Goal: Information Seeking & Learning: Learn about a topic

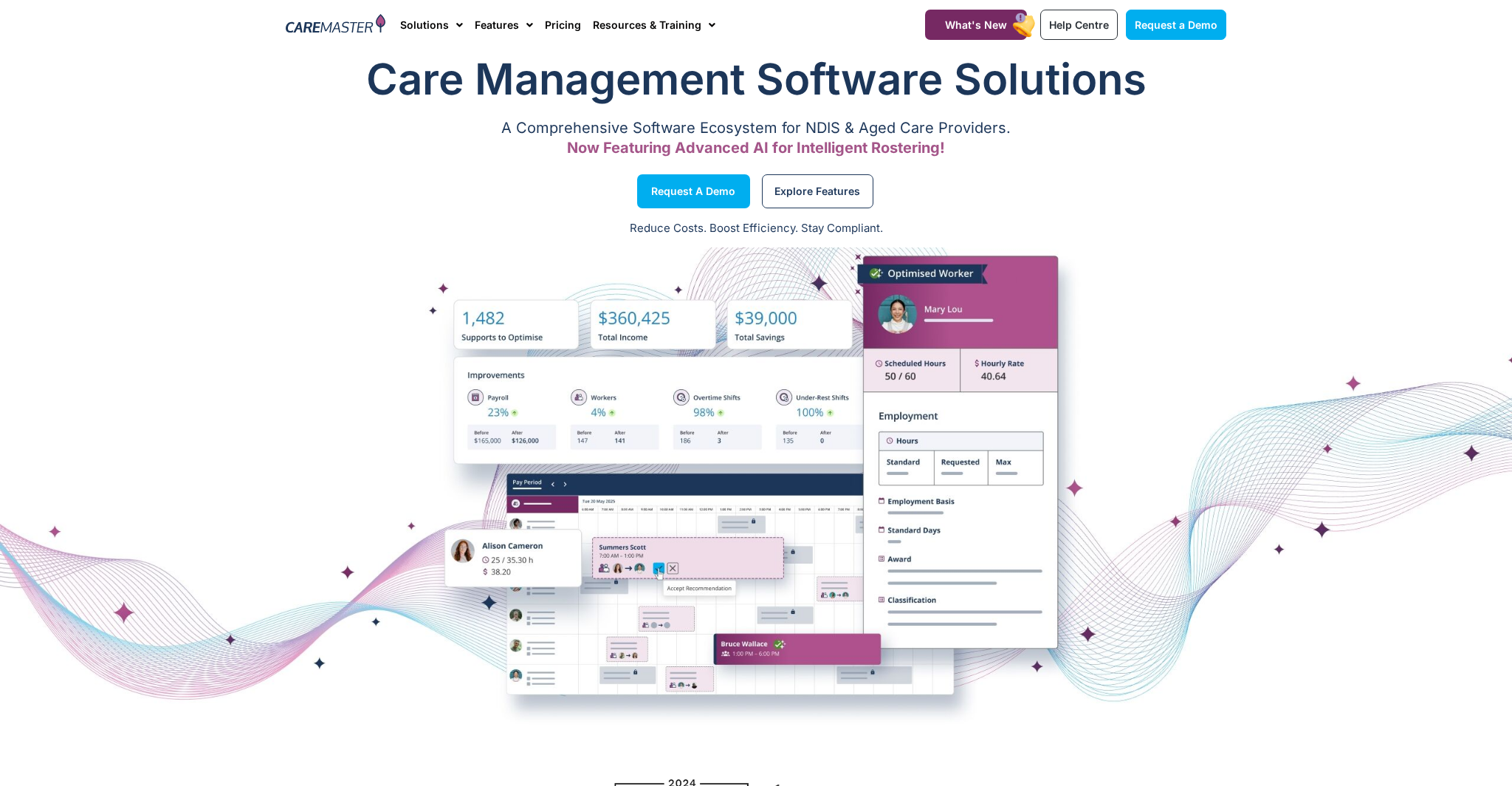
scroll to position [43, 0]
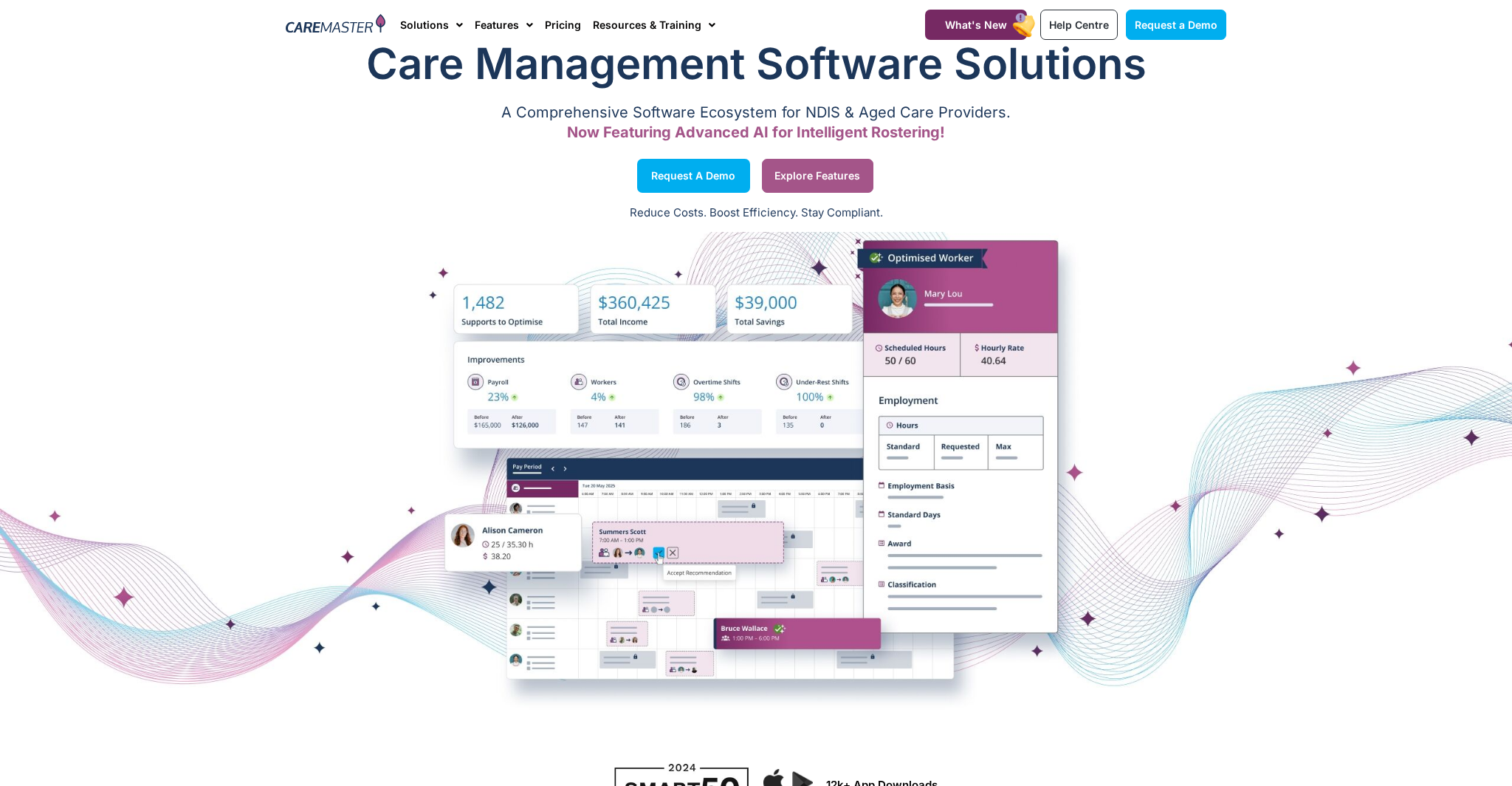
click at [816, 177] on span "Explore Features" at bounding box center [817, 175] width 86 height 7
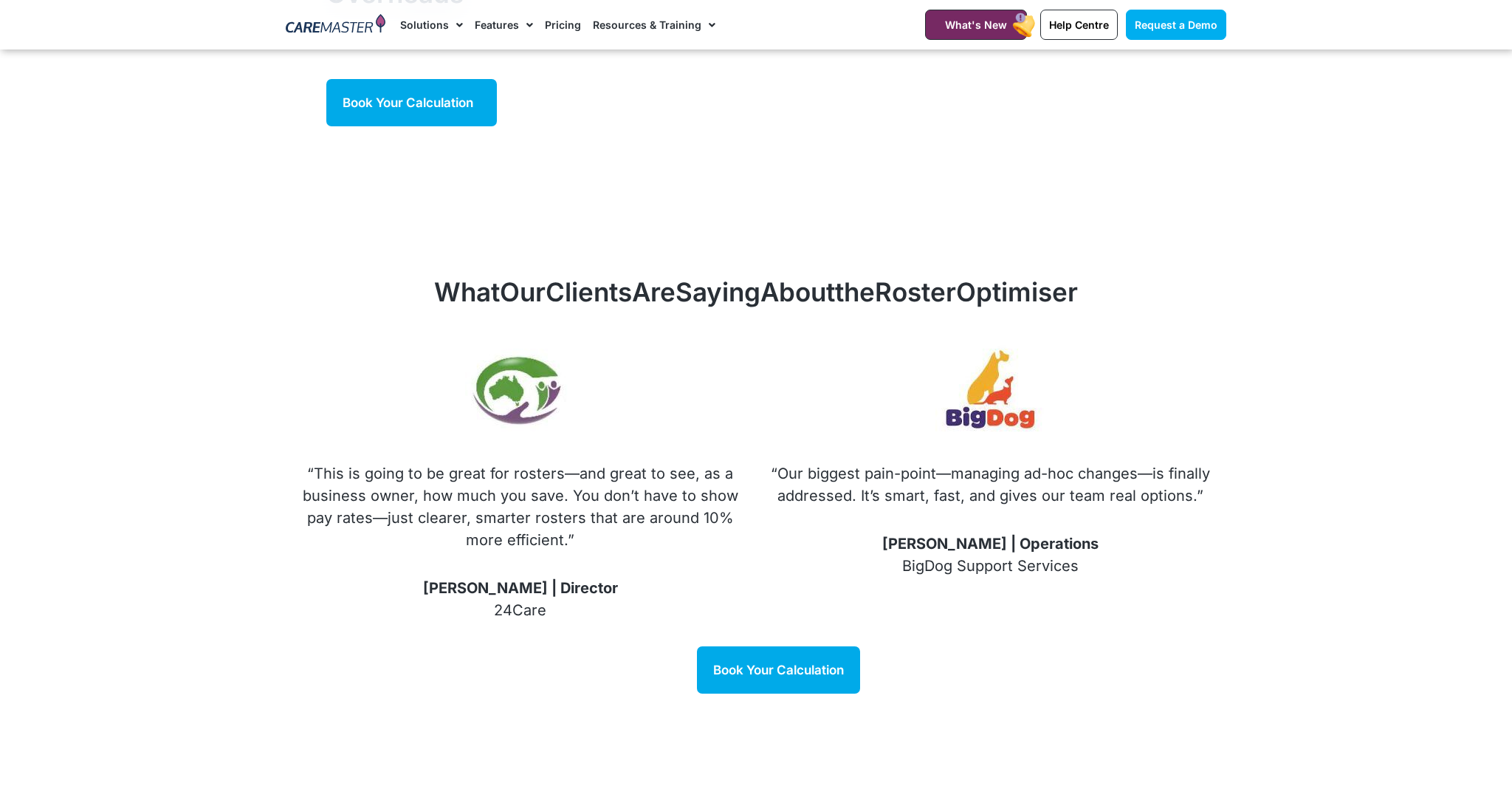
scroll to position [1451, 0]
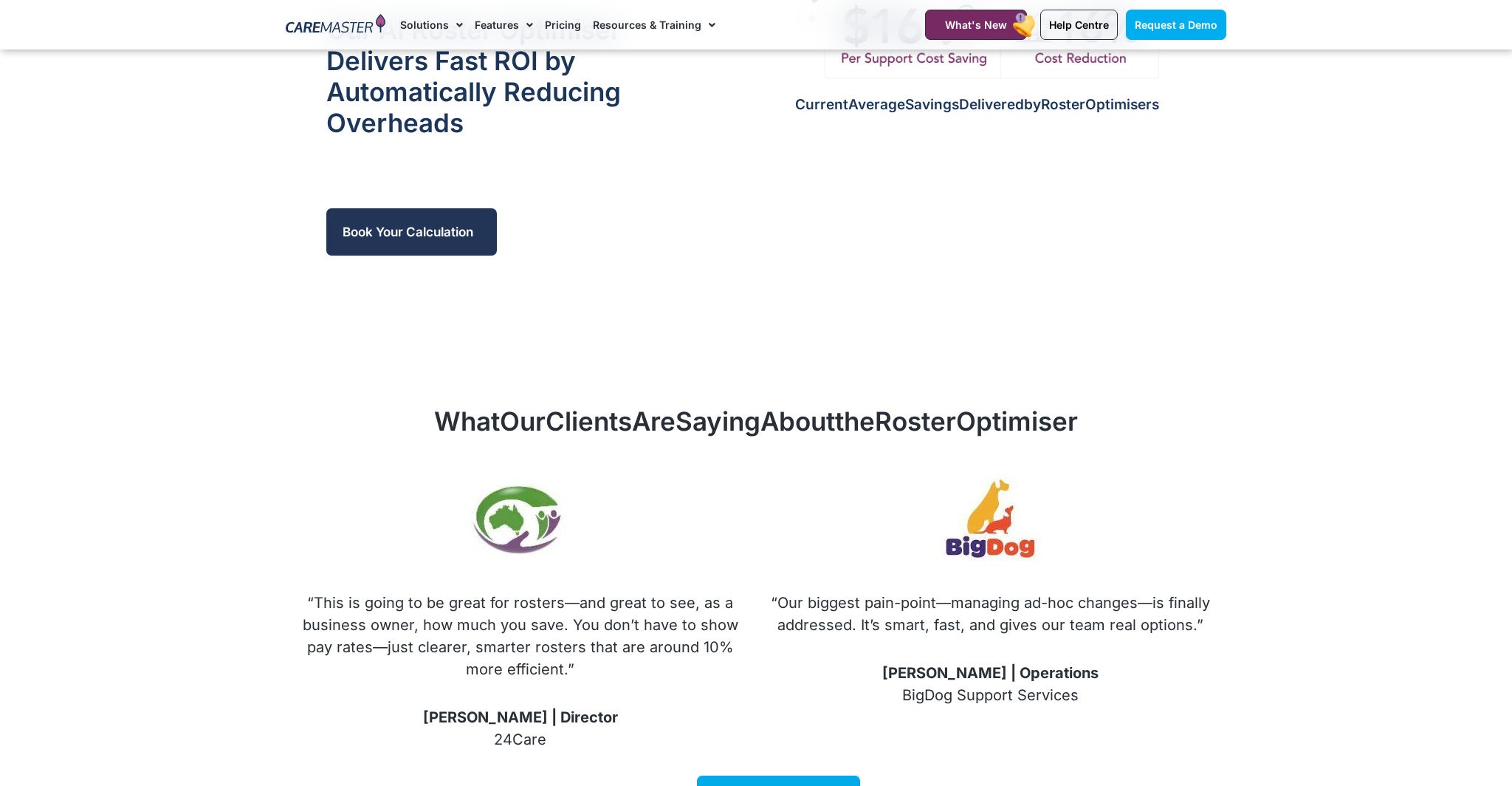
click at [396, 229] on span "Book Your Calculation" at bounding box center [408, 232] width 131 height 15
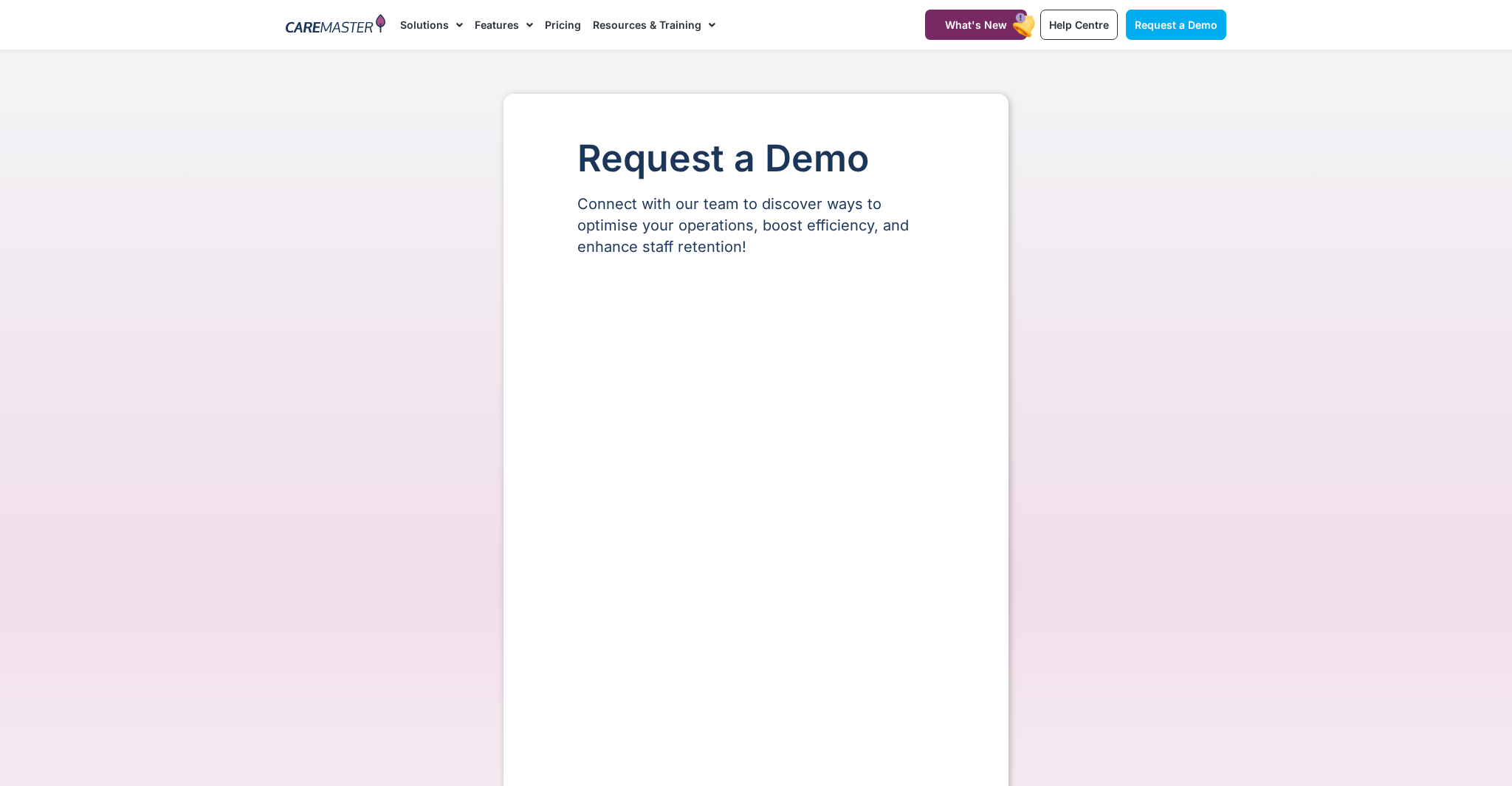
select select "**"
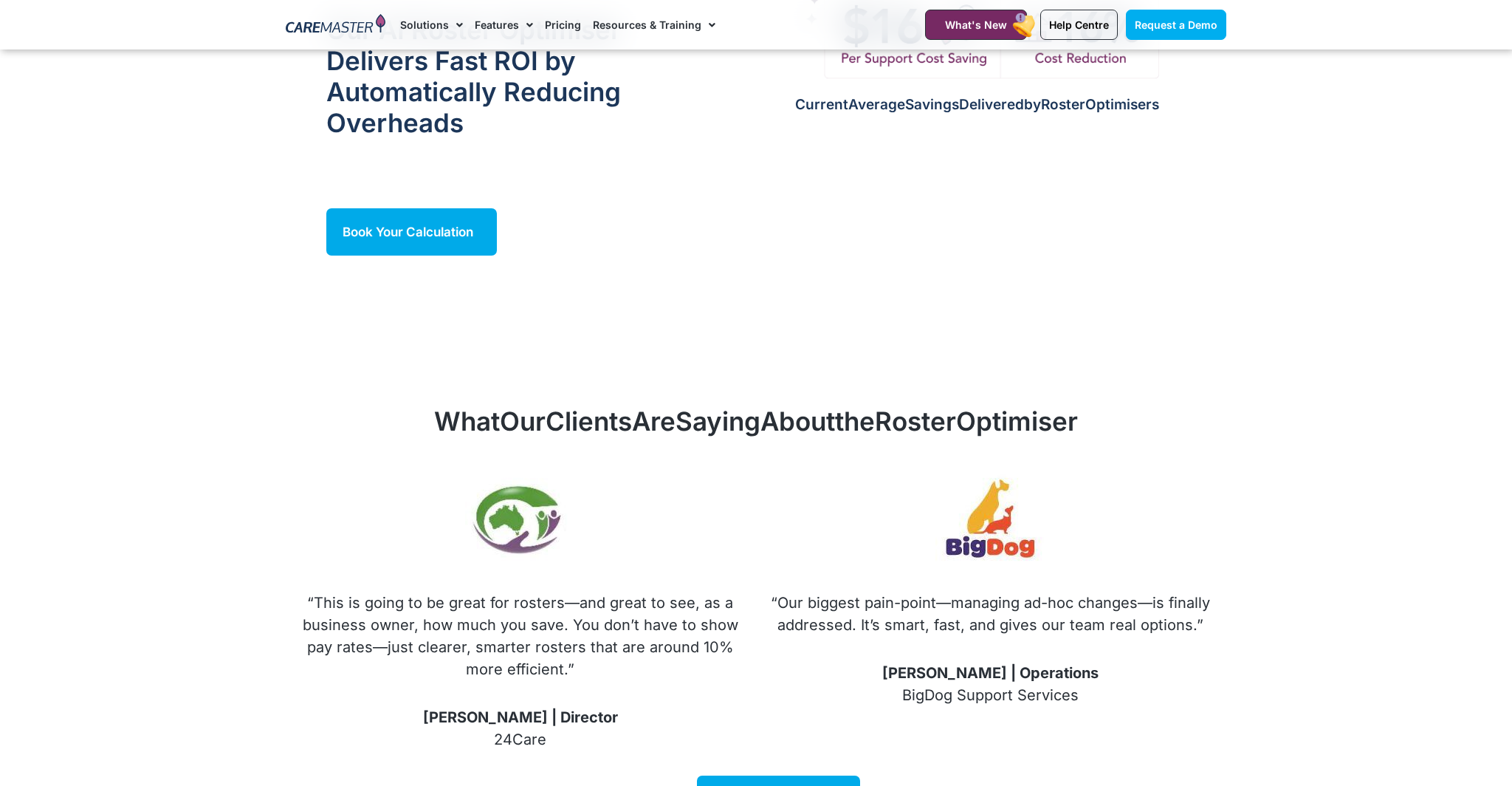
click at [671, 30] on link "Resources & Training" at bounding box center [655, 25] width 123 height 50
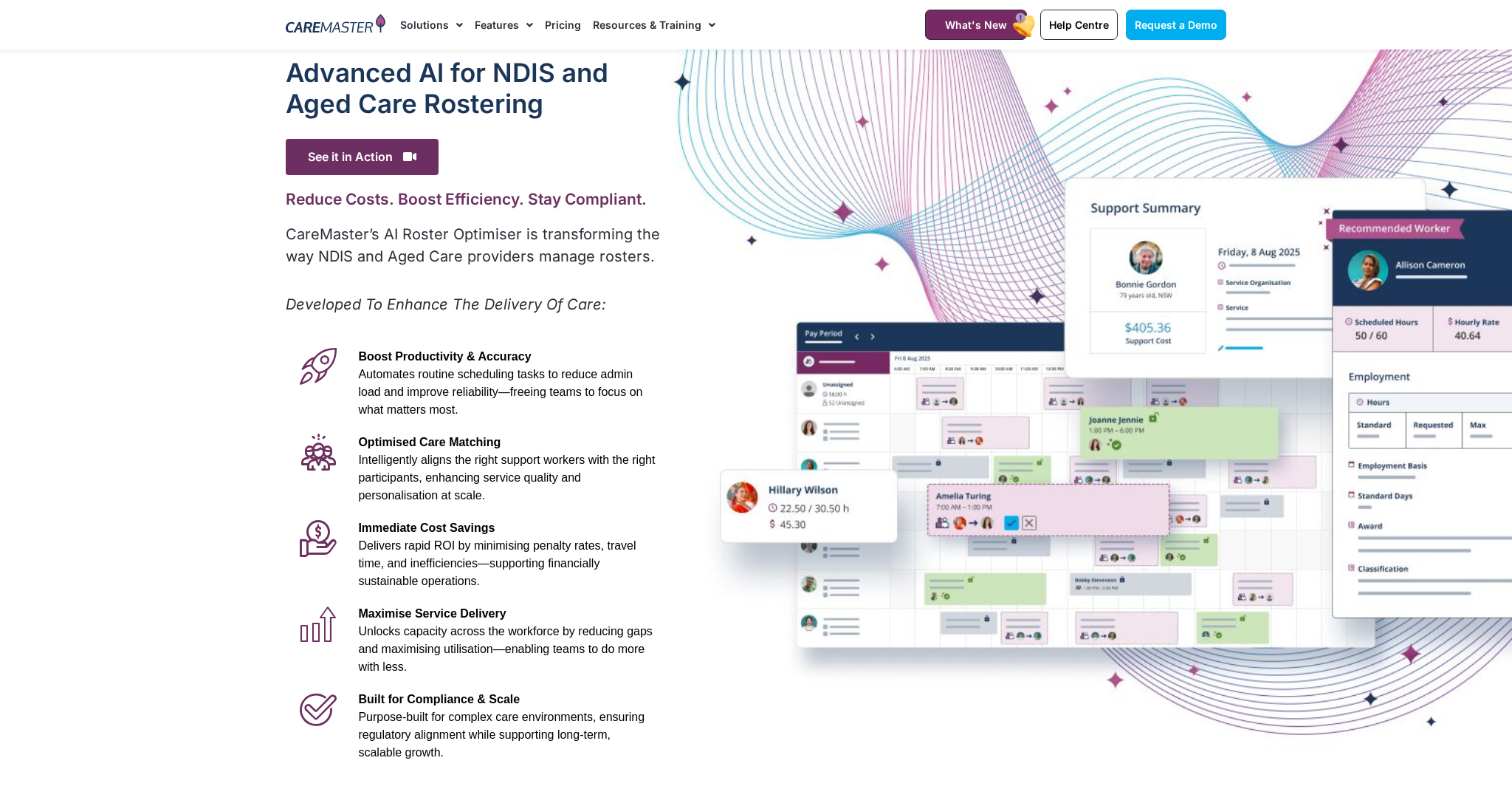
click at [685, 23] on link "Resources & Training" at bounding box center [655, 25] width 123 height 50
click at [640, 63] on link "Training & Onboarding" at bounding box center [693, 68] width 198 height 34
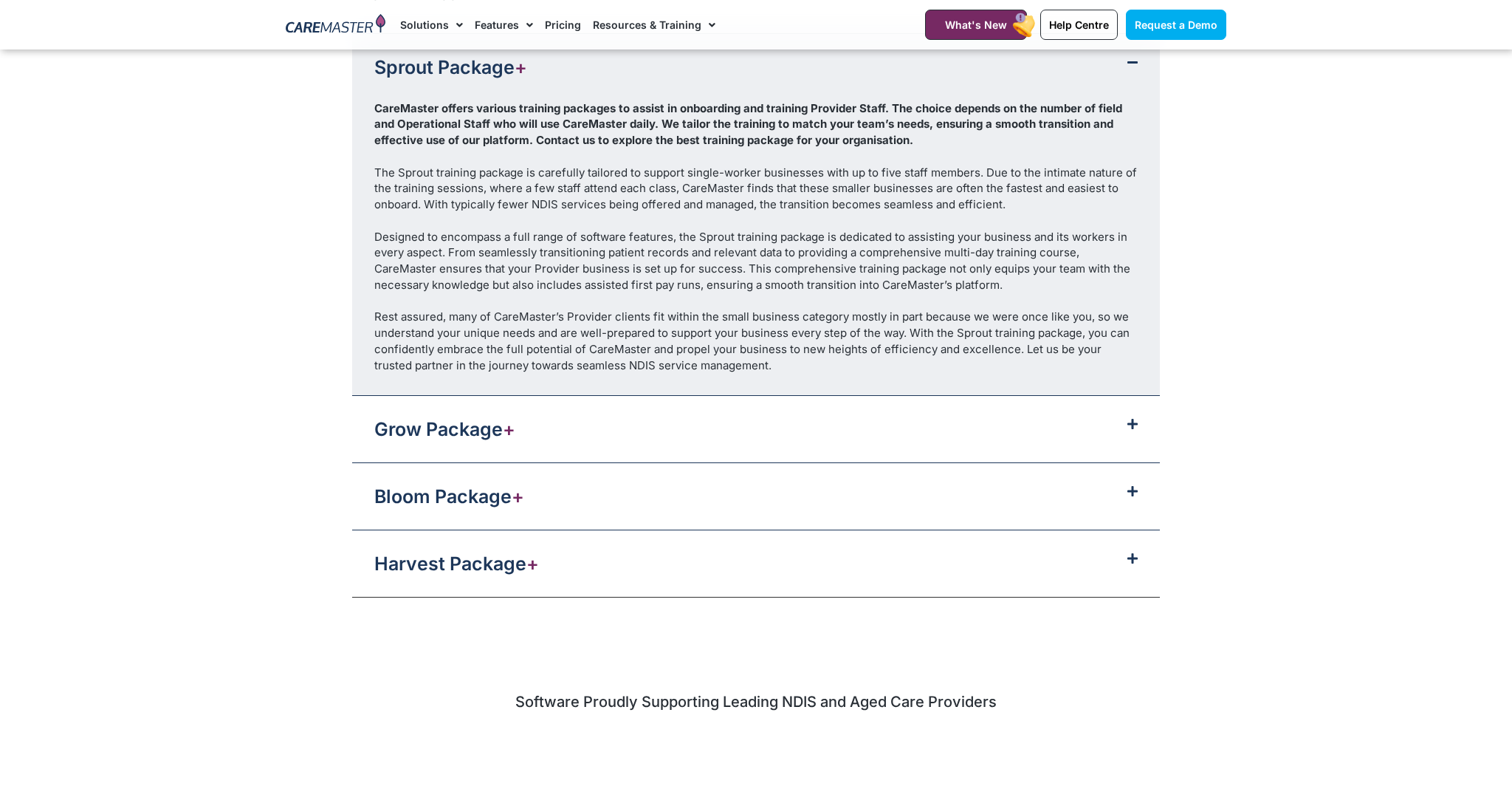
scroll to position [1681, 0]
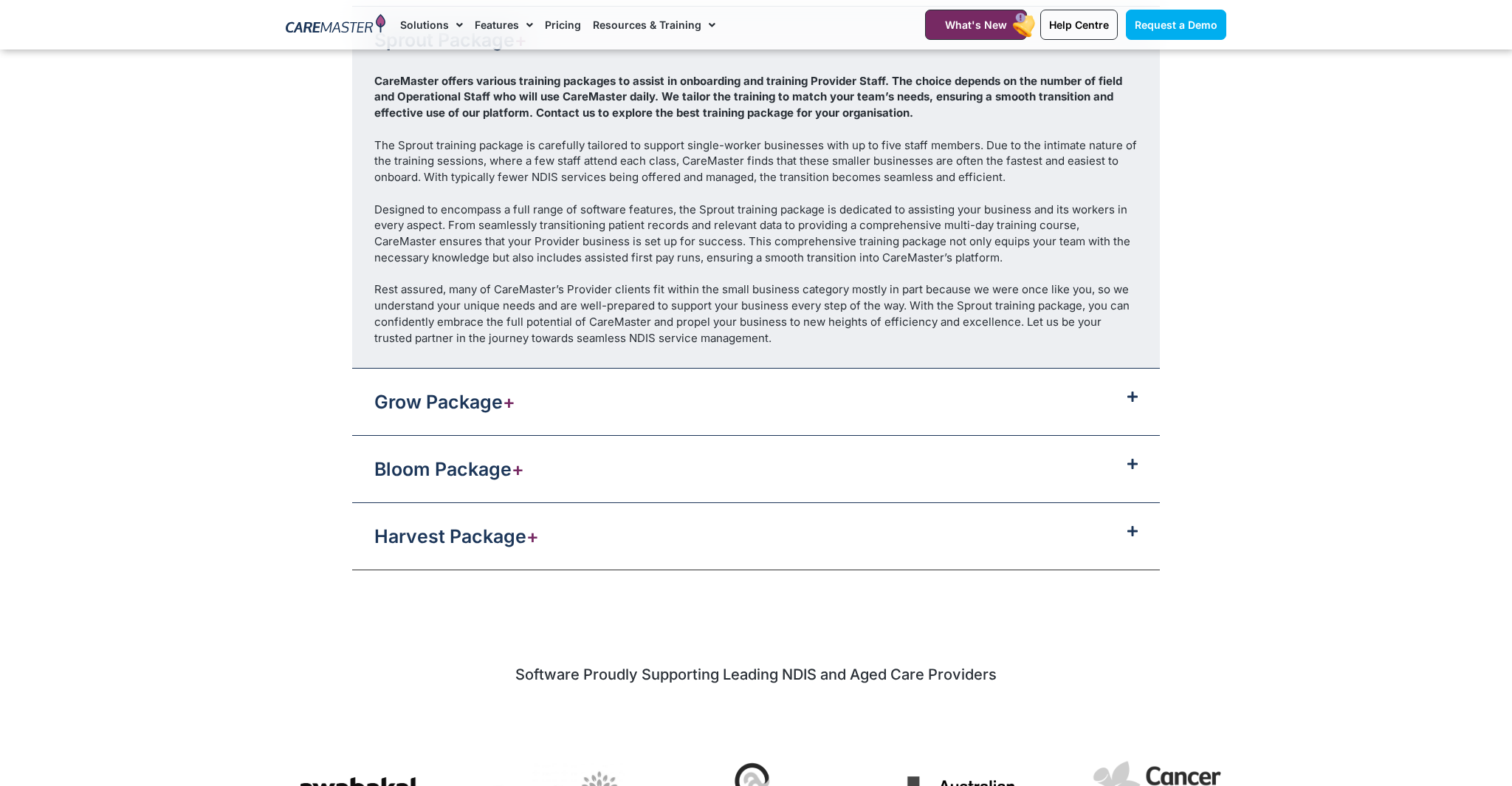
click at [1129, 397] on icon at bounding box center [1132, 396] width 10 height 12
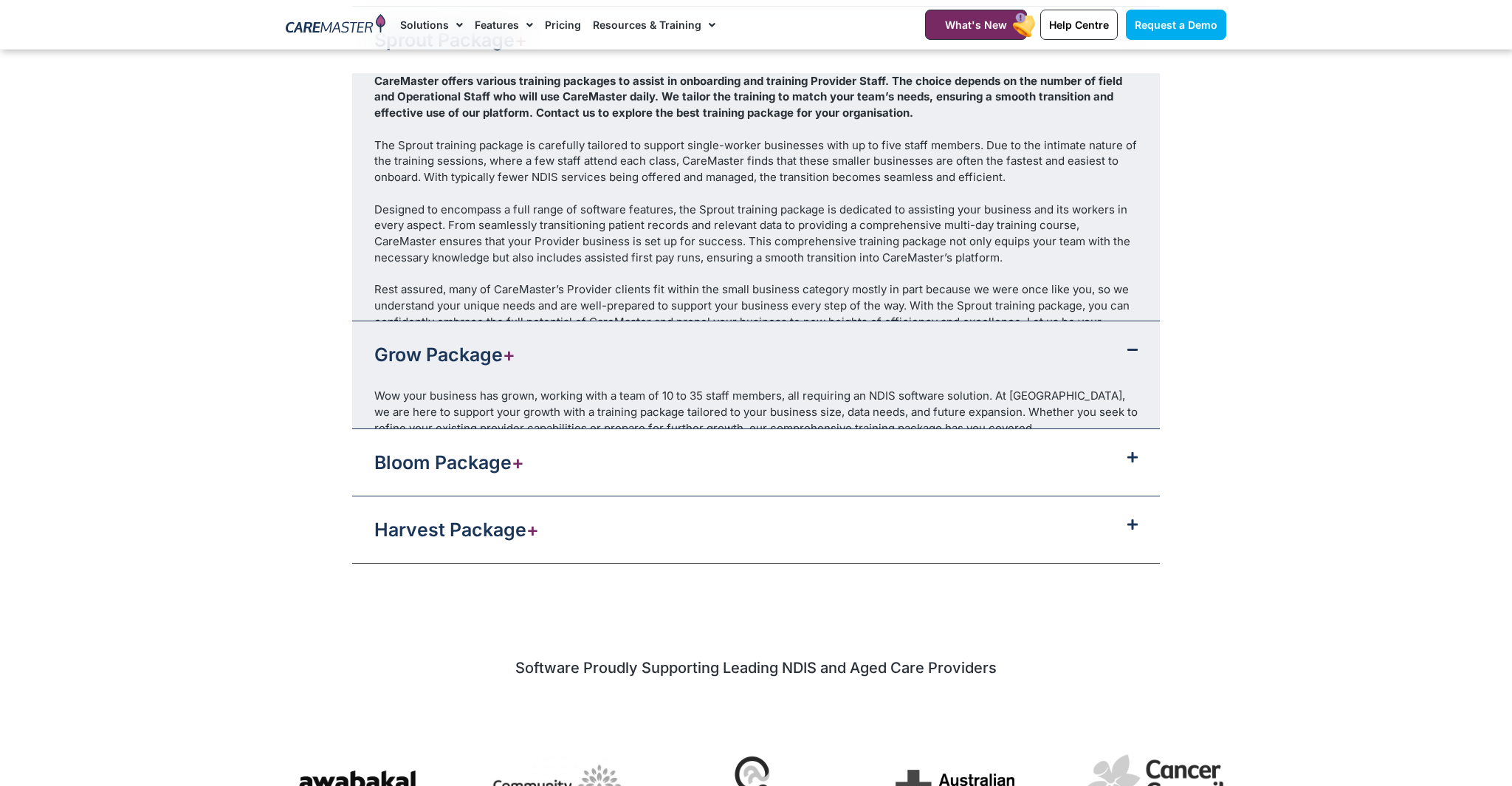
scroll to position [1682, 0]
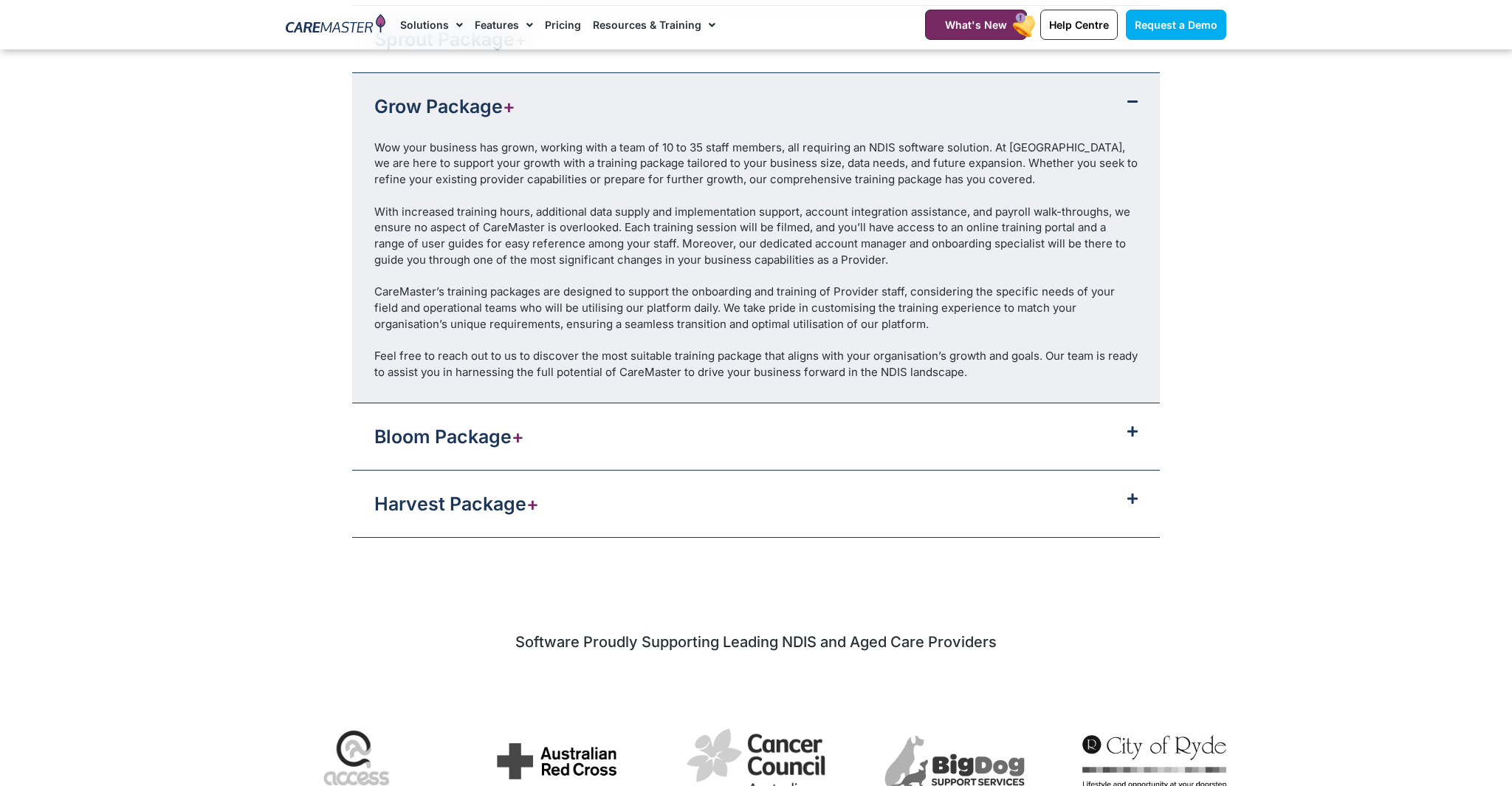
click at [1134, 437] on div "Bloom Package +" at bounding box center [756, 436] width 808 height 66
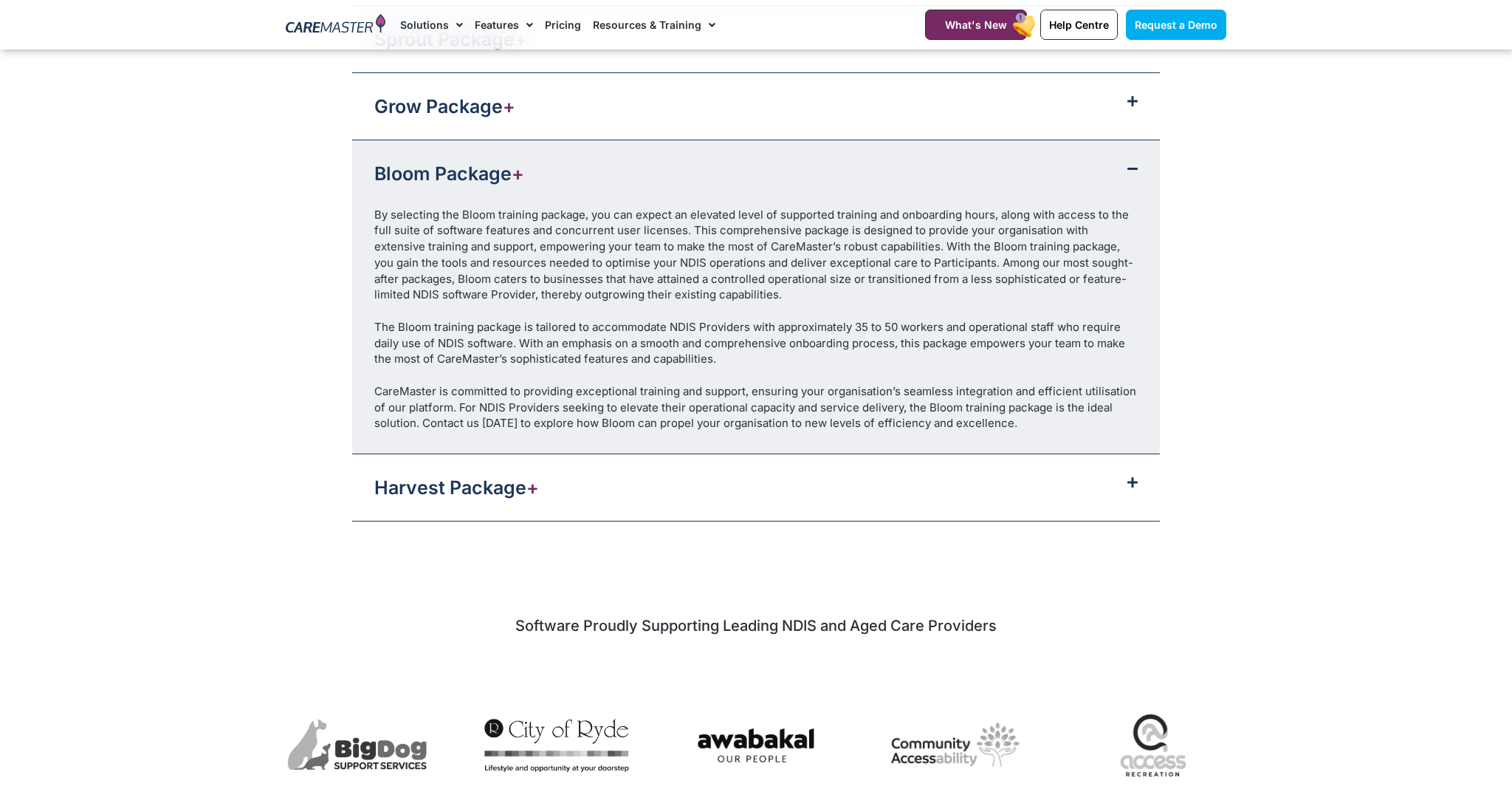
click at [1134, 480] on icon at bounding box center [1132, 482] width 10 height 12
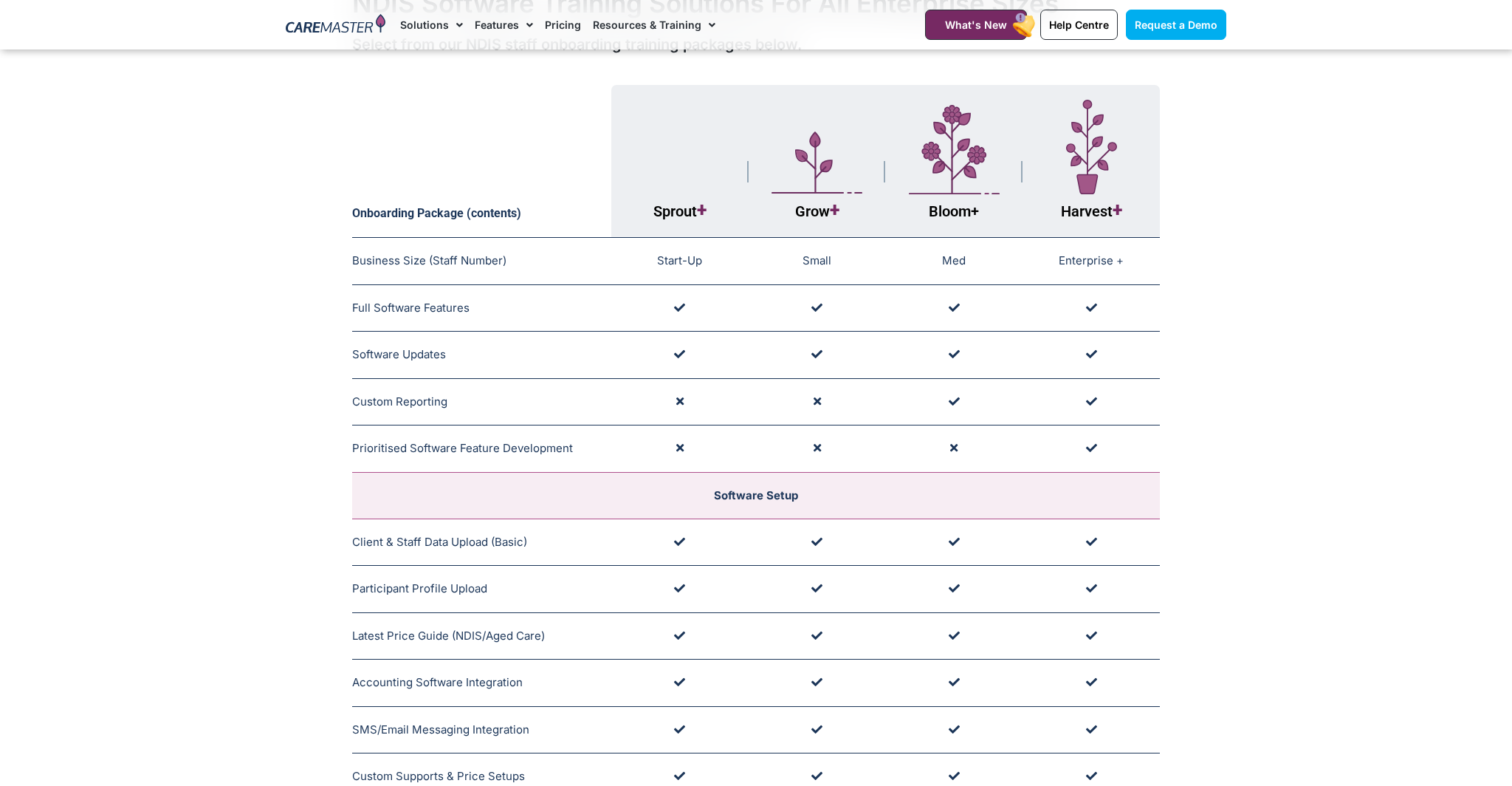
scroll to position [0, 0]
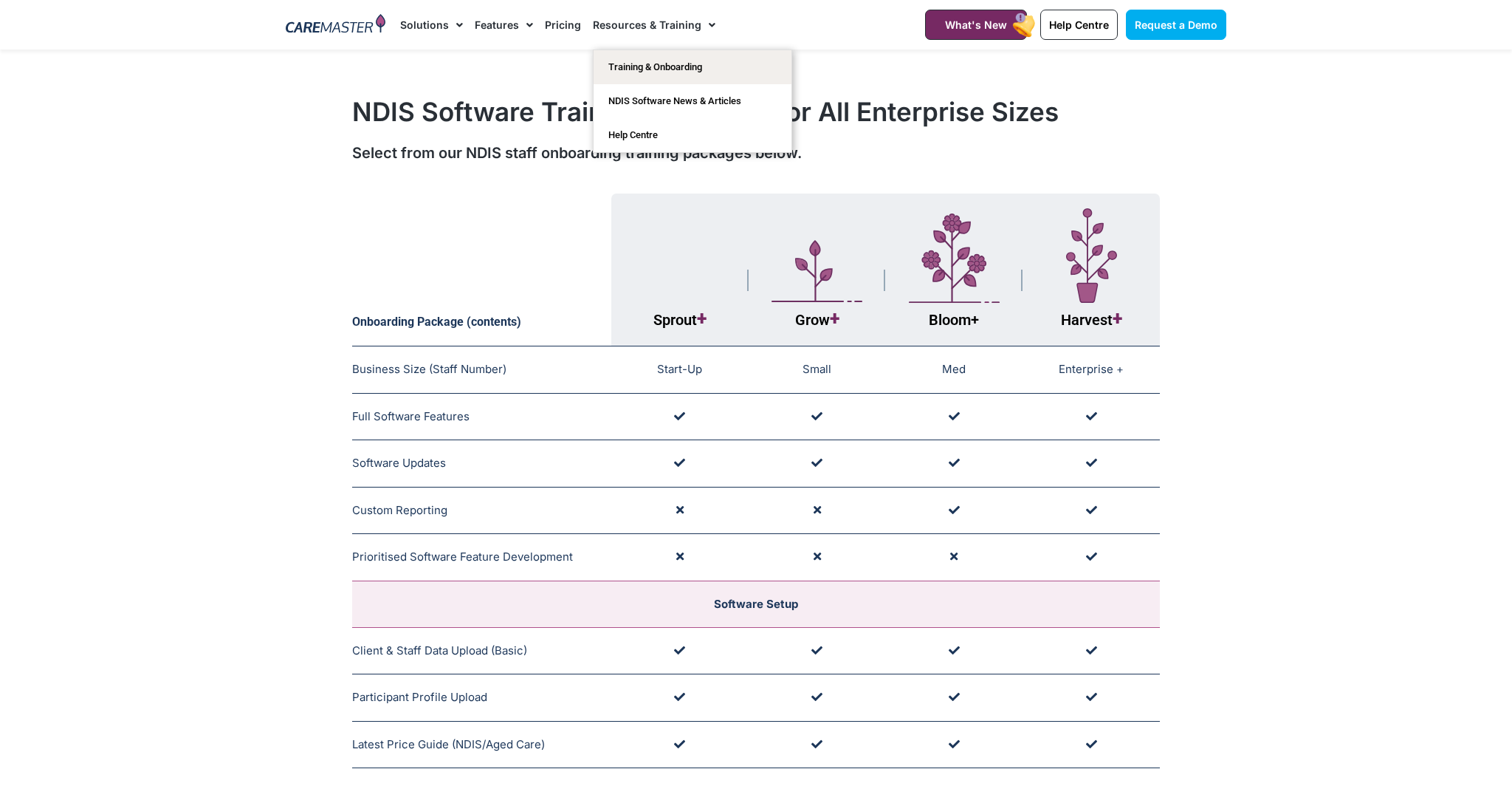
click at [682, 22] on link "Resources & Training" at bounding box center [655, 25] width 123 height 50
drag, startPoint x: 729, startPoint y: 19, endPoint x: 693, endPoint y: 24, distance: 36.3
click at [729, 19] on nav "Solutions AI Roster Optimiser NDIS Software for Small Providers End-to-End NDIS…" at bounding box center [644, 25] width 489 height 50
click at [664, 104] on link "NDIS Software News & Articles" at bounding box center [693, 101] width 198 height 34
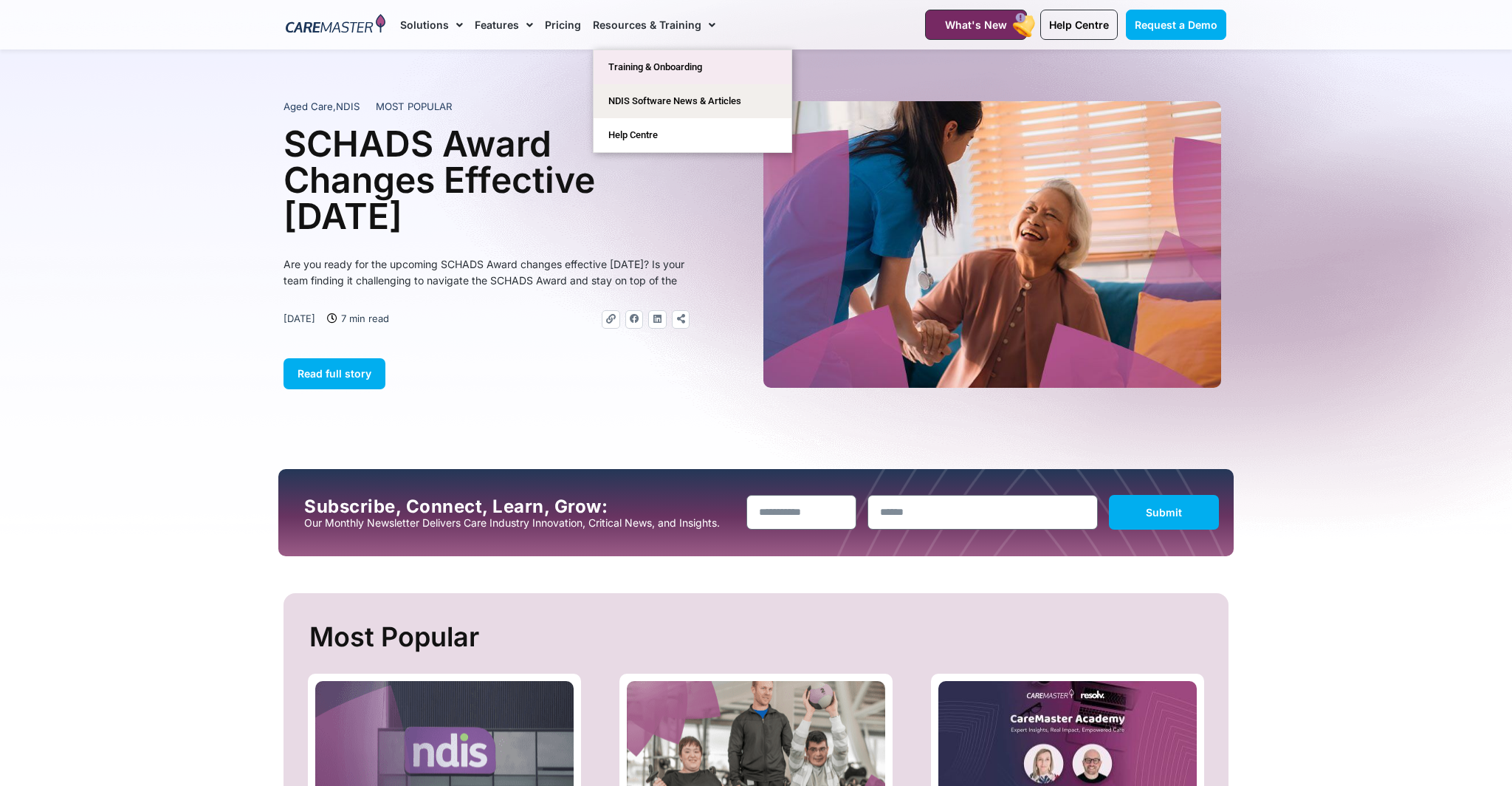
click at [654, 62] on link "Training & Onboarding" at bounding box center [693, 68] width 198 height 34
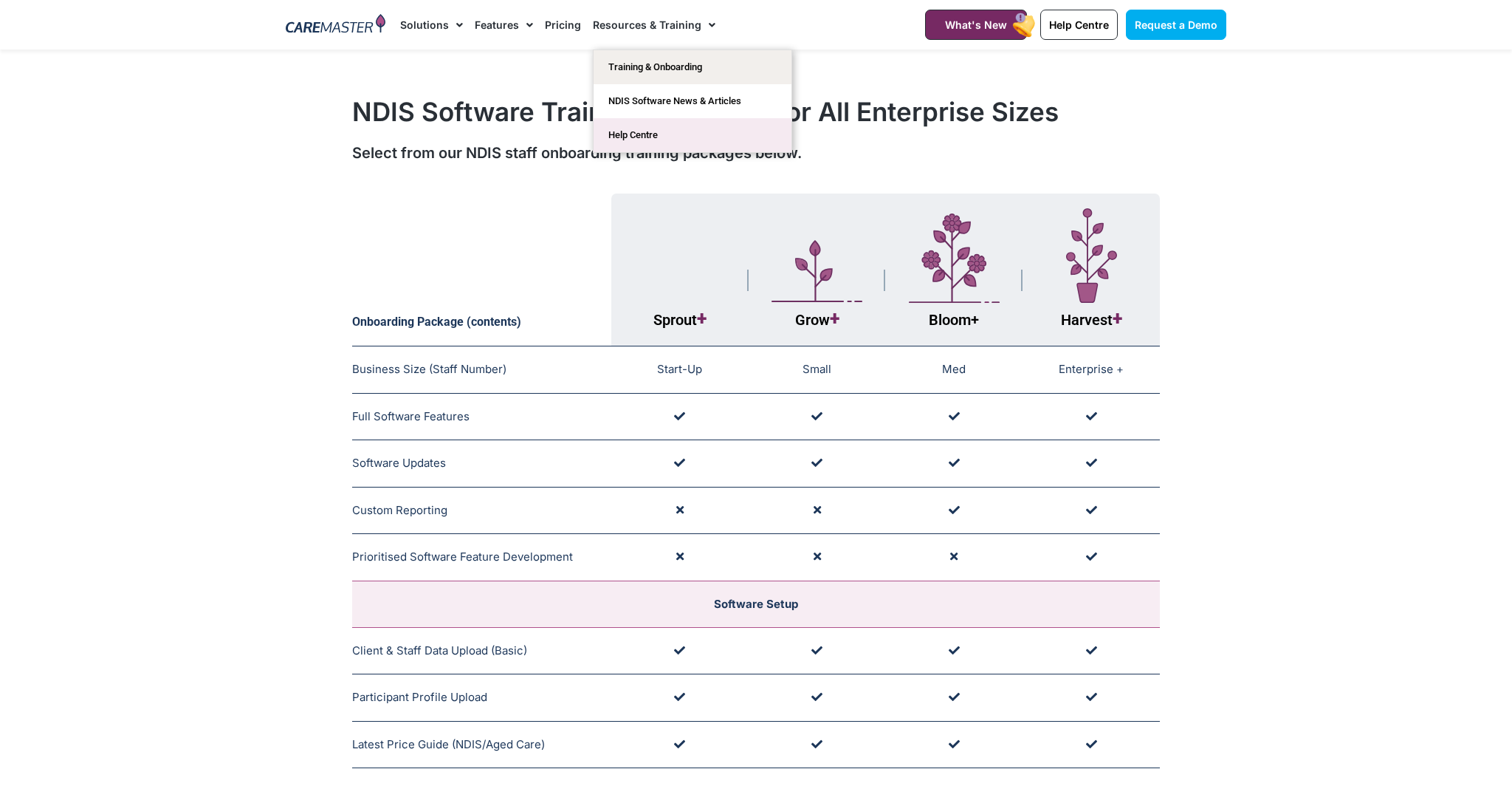
click at [639, 135] on link "Help Centre" at bounding box center [693, 135] width 198 height 34
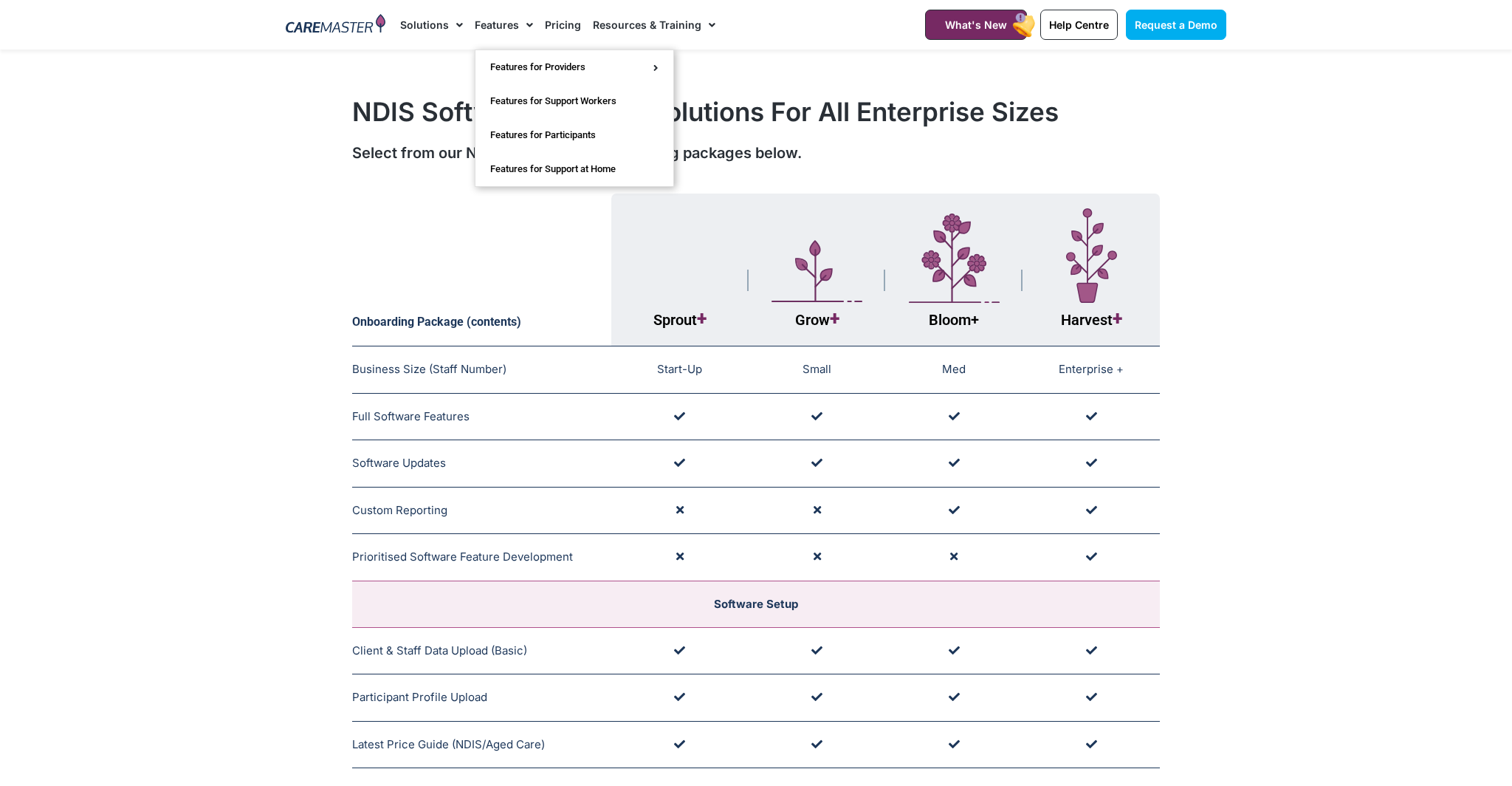
click at [489, 25] on link "Features" at bounding box center [504, 25] width 58 height 50
click at [501, 99] on link "Features for Support Workers" at bounding box center [574, 101] width 198 height 34
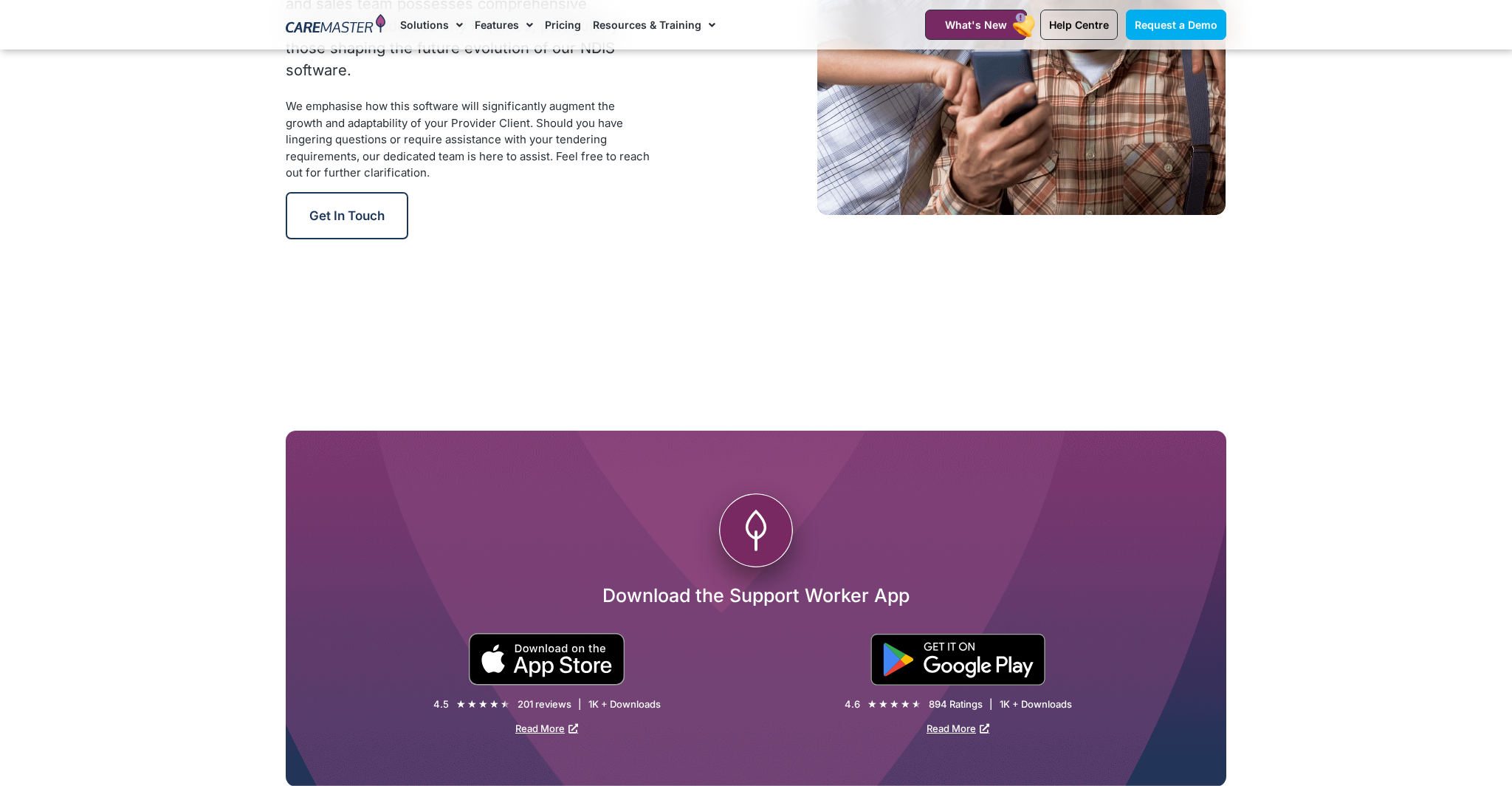
scroll to position [2227, 0]
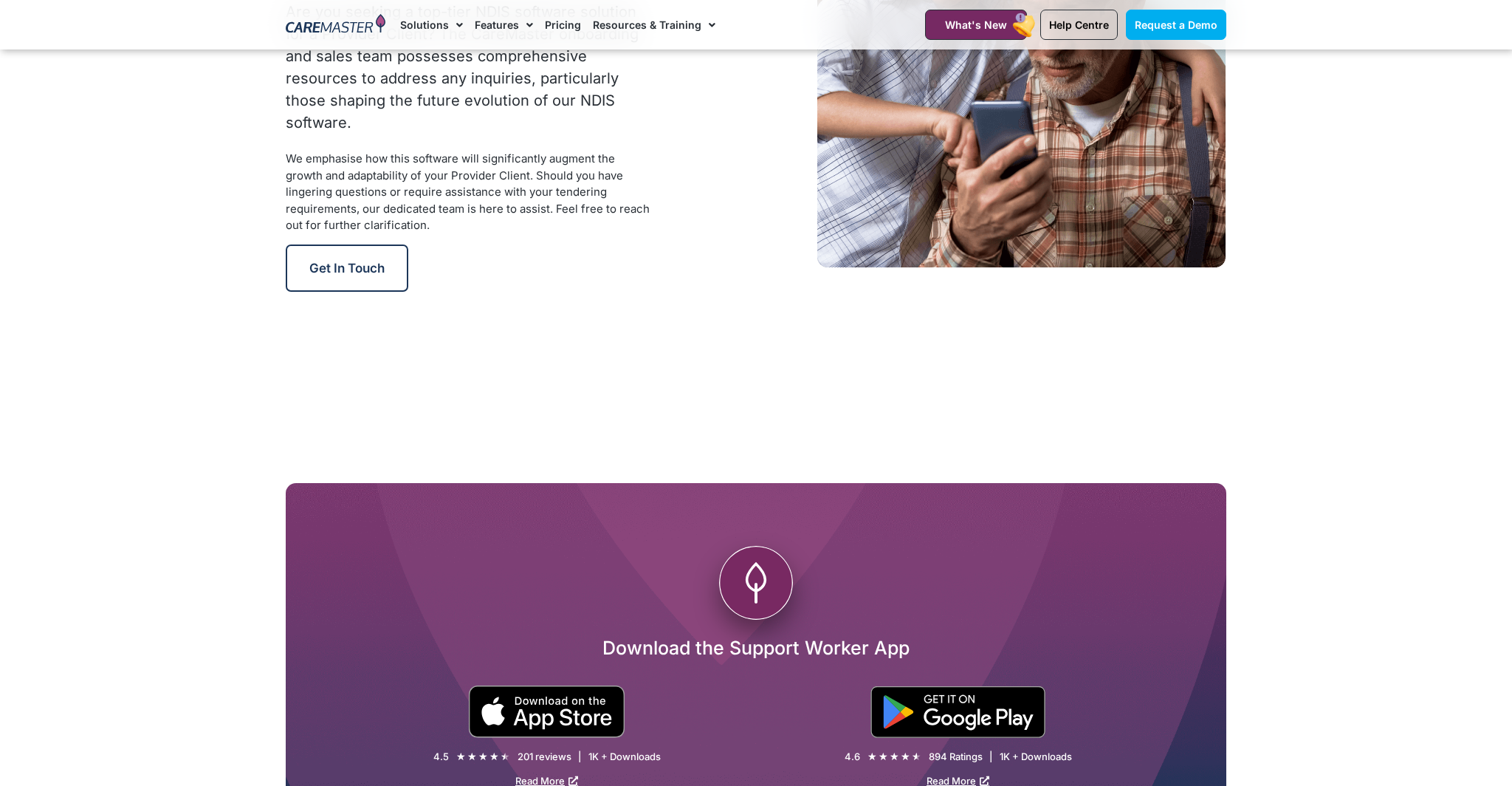
click at [333, 30] on img at bounding box center [336, 25] width 100 height 22
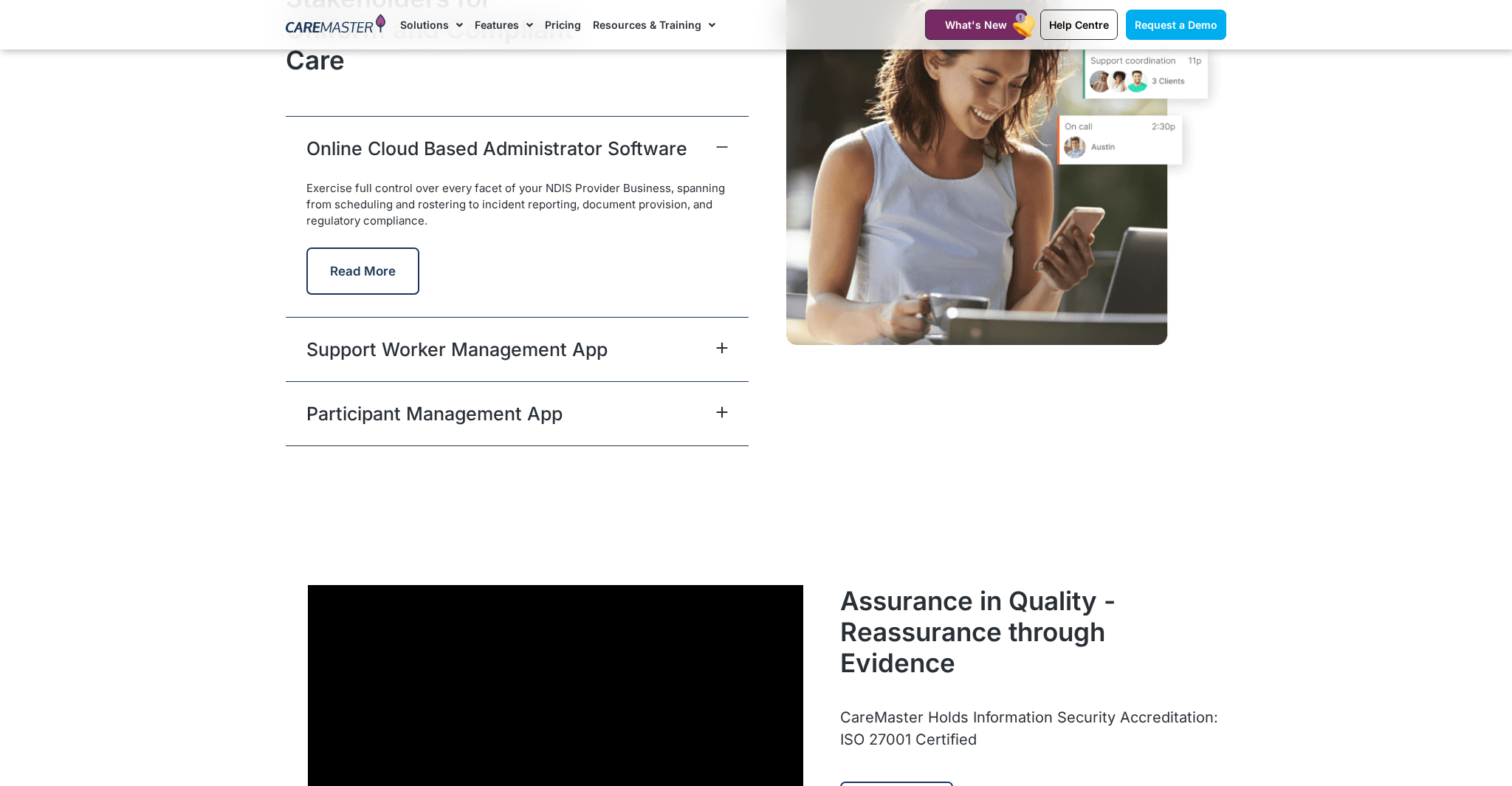
scroll to position [3747, 0]
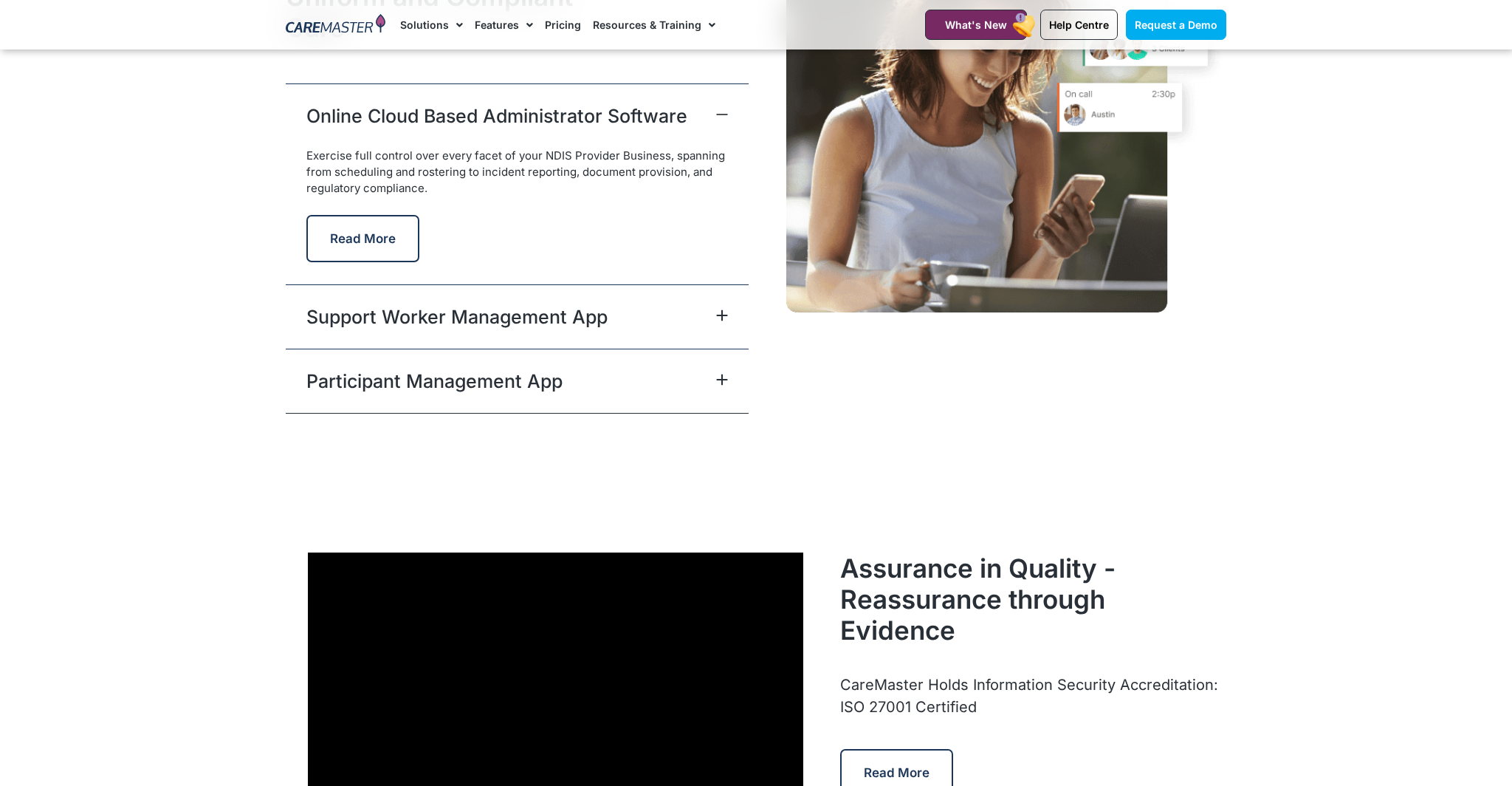
click at [725, 312] on icon at bounding box center [721, 315] width 12 height 12
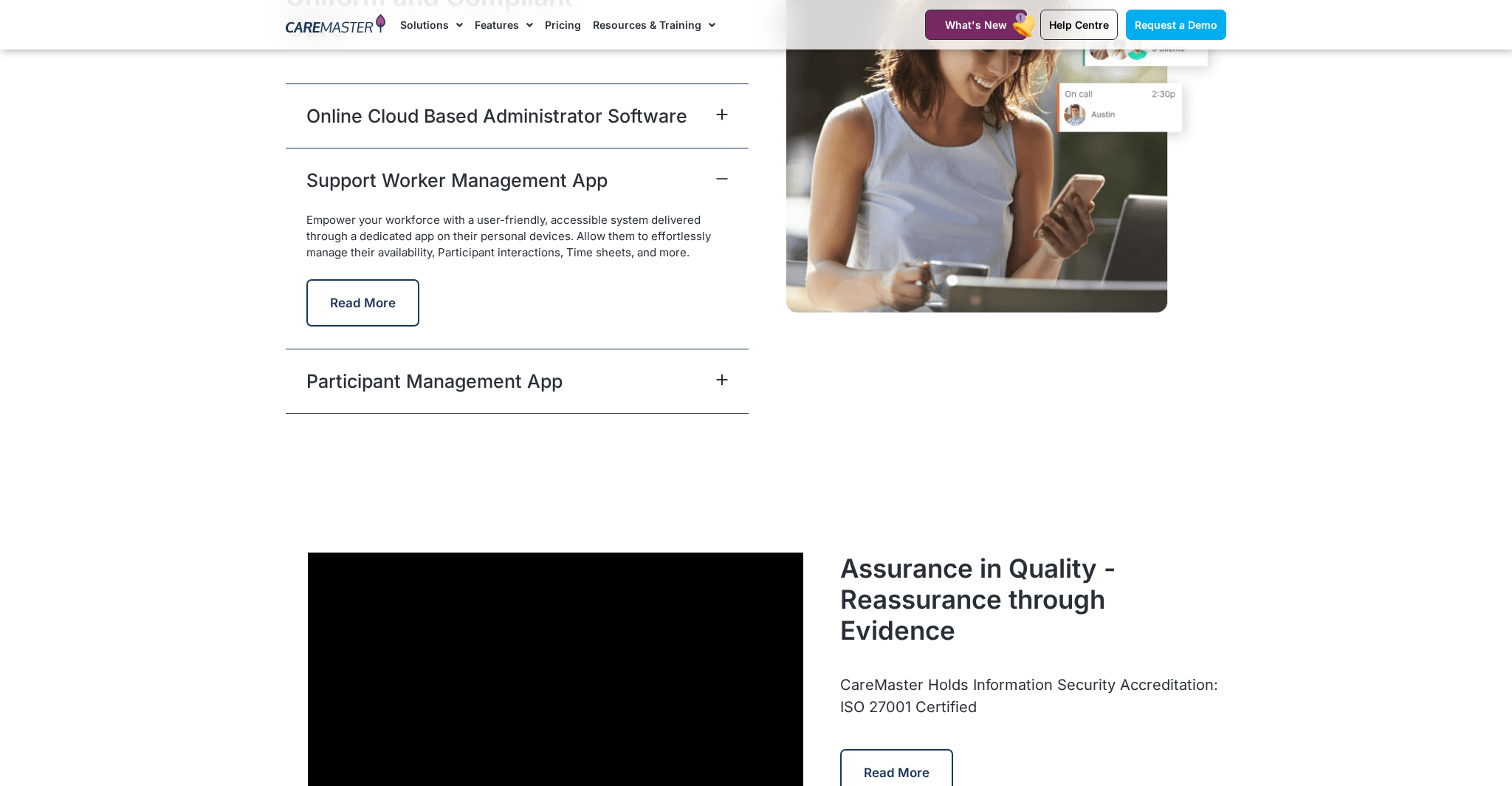
click at [707, 385] on div "Participant Management App" at bounding box center [518, 380] width 463 height 65
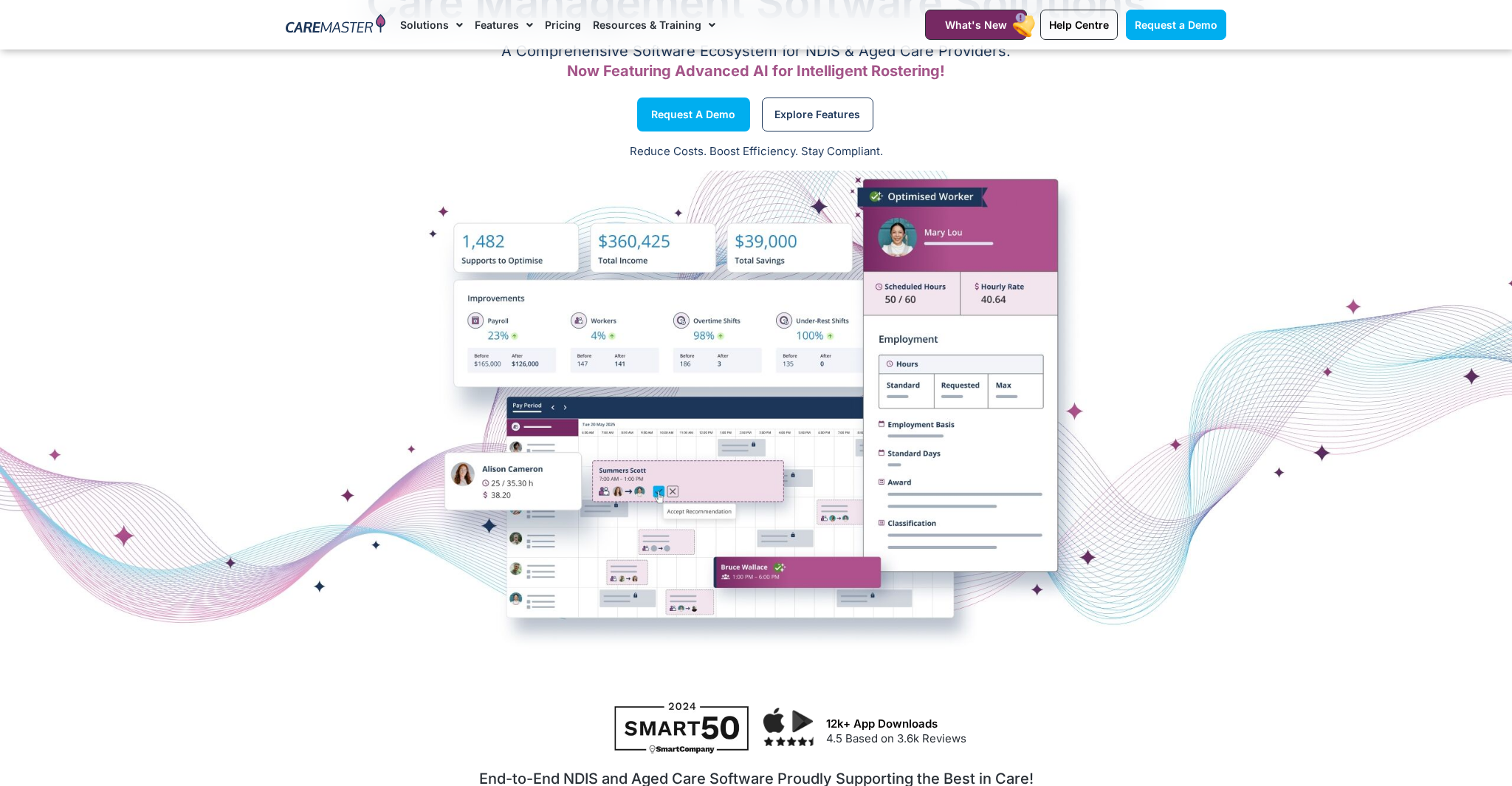
scroll to position [122, 0]
